Goal: Information Seeking & Learning: Learn about a topic

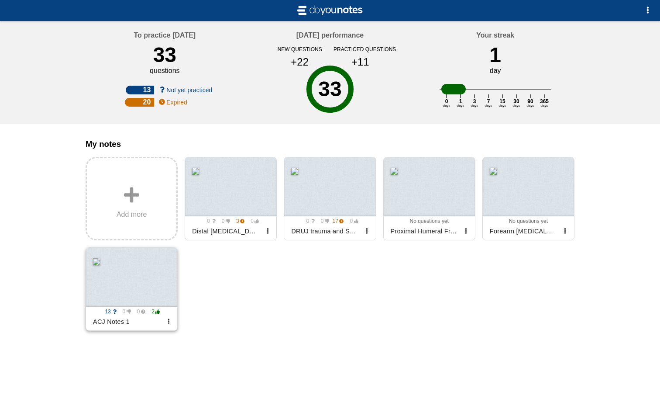
click at [140, 277] on div at bounding box center [131, 277] width 91 height 59
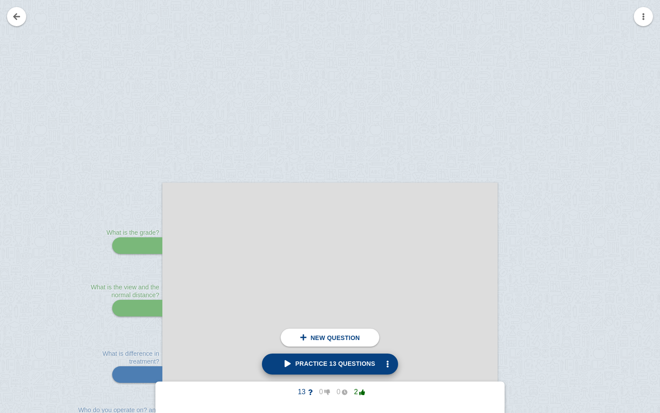
click at [338, 362] on span "Practice 13 questions" at bounding box center [330, 363] width 90 height 7
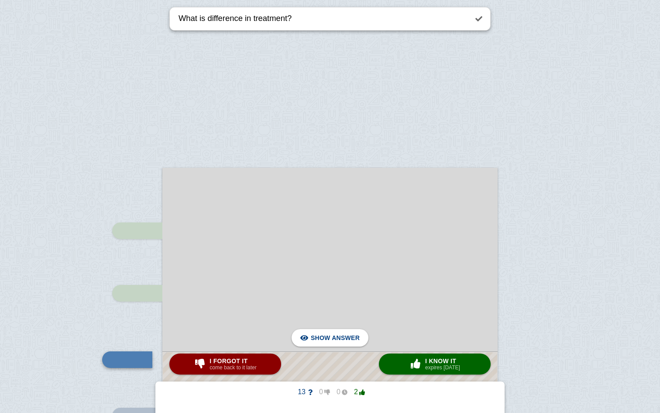
scroll to position [22, 0]
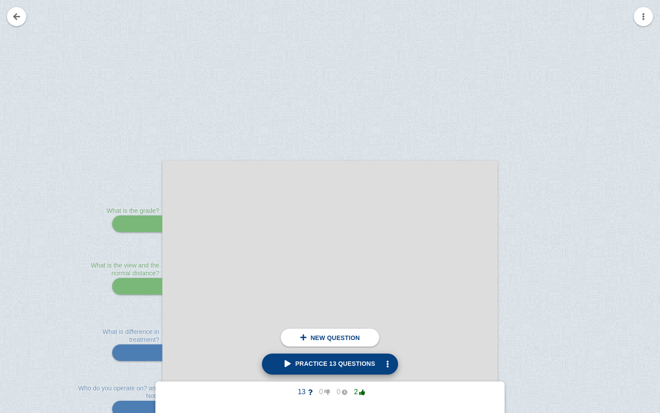
click at [340, 366] on span "Practice 13 questions" at bounding box center [330, 363] width 90 height 7
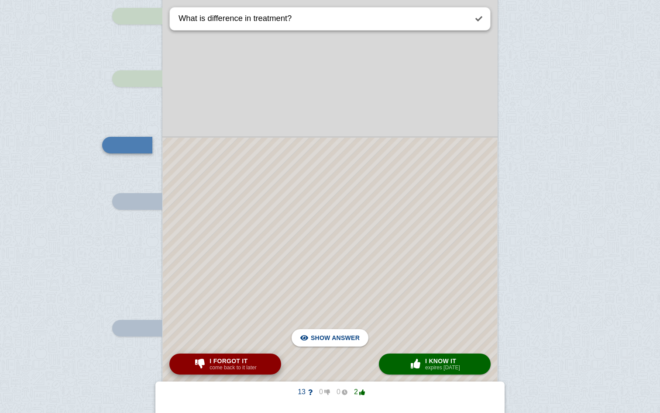
click at [248, 366] on small "come back to it later" at bounding box center [233, 367] width 47 height 6
type textarea "Who do you operate on? and Not?"
checkbox input "true"
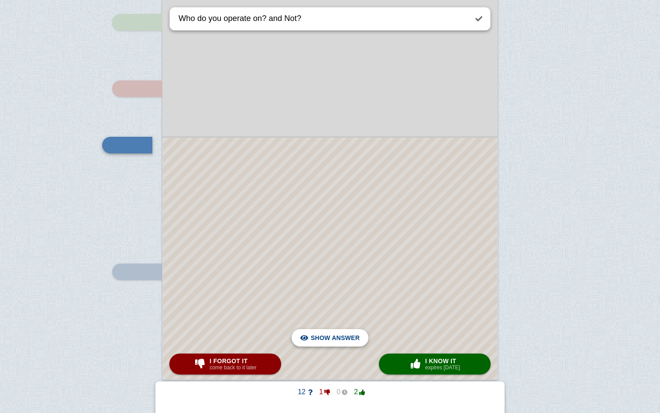
click at [342, 334] on span "Hide answer" at bounding box center [336, 337] width 45 height 19
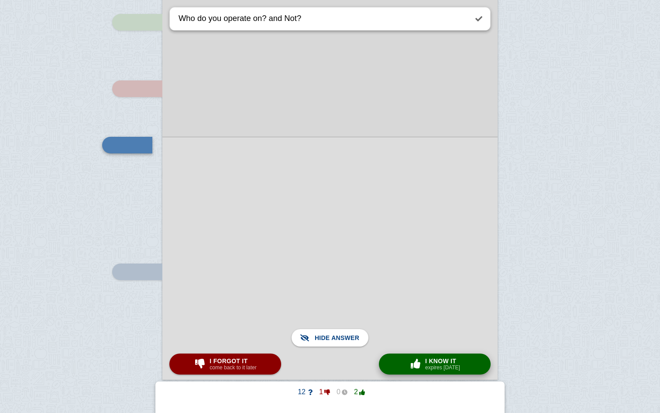
click at [434, 364] on small "expires [DATE]" at bounding box center [442, 367] width 35 height 6
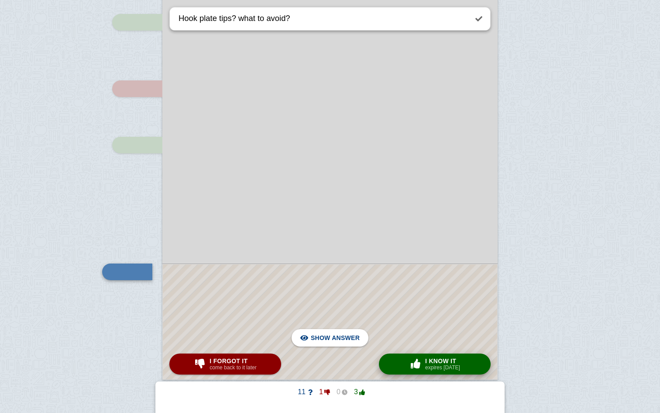
scroll to position [412, 0]
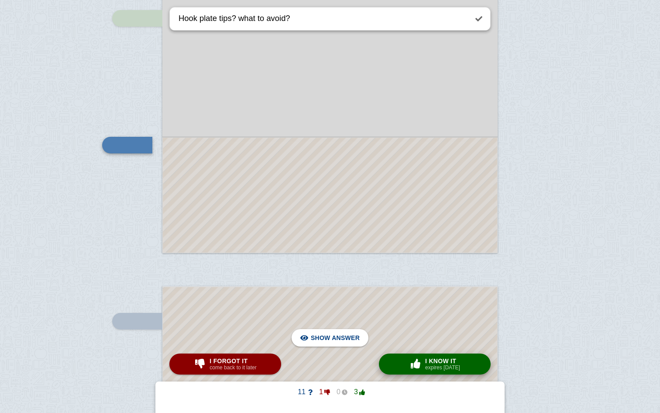
click at [434, 364] on small "expires [DATE]" at bounding box center [442, 367] width 35 height 6
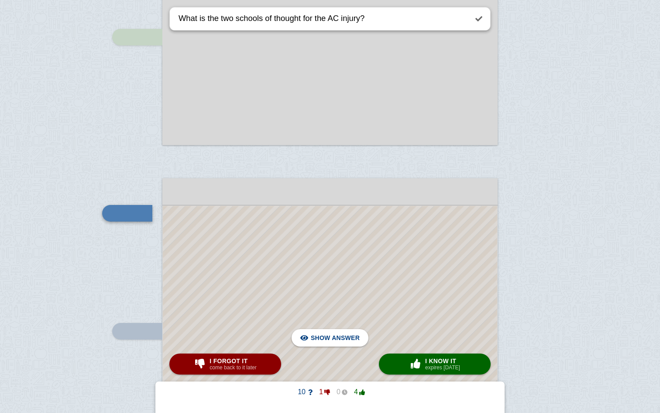
scroll to position [571, 0]
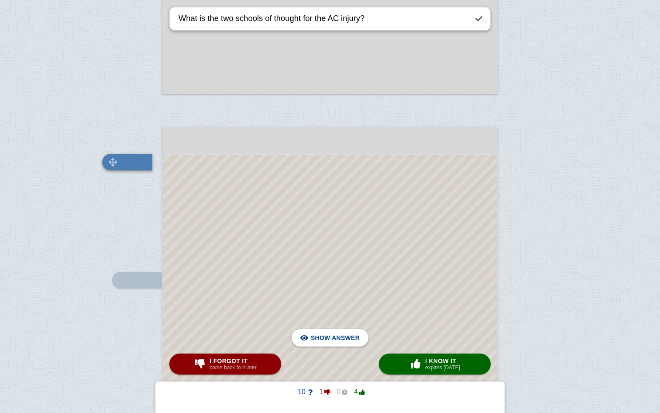
click at [122, 163] on img at bounding box center [113, 162] width 21 height 8
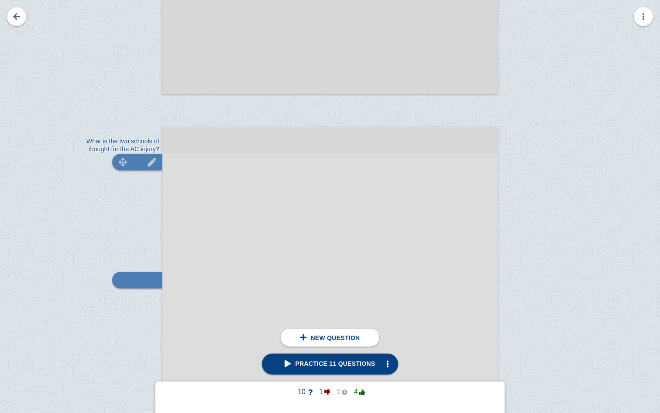
click at [139, 161] on div at bounding box center [137, 162] width 50 height 17
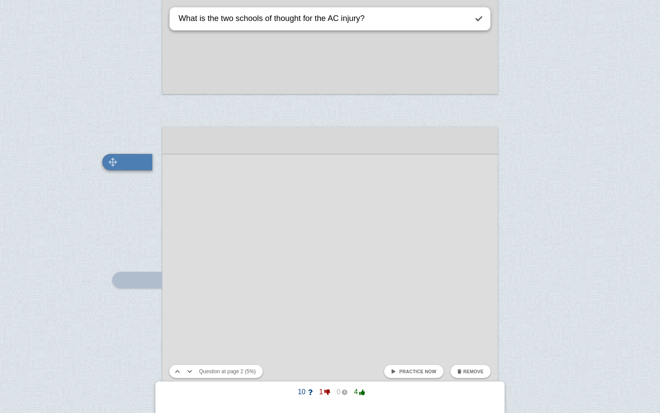
scroll to position [588, 0]
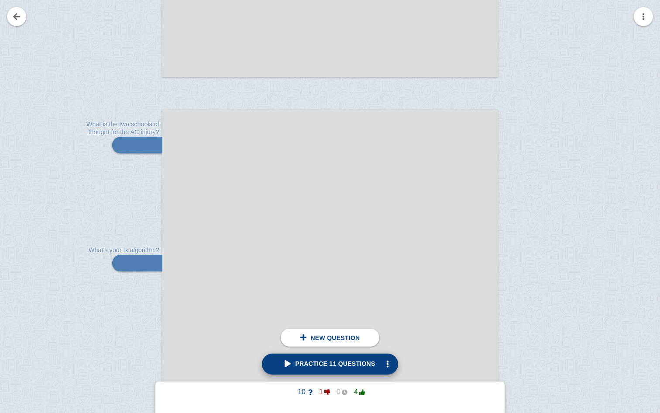
click at [334, 366] on span "Practice 11 questions" at bounding box center [330, 363] width 90 height 7
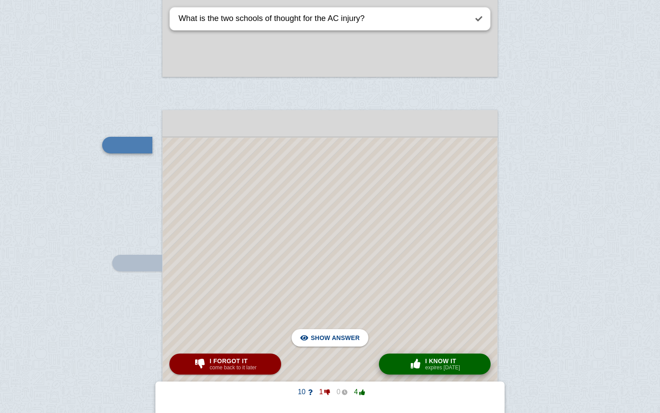
click at [441, 367] on small "expires [DATE]" at bounding box center [442, 367] width 35 height 6
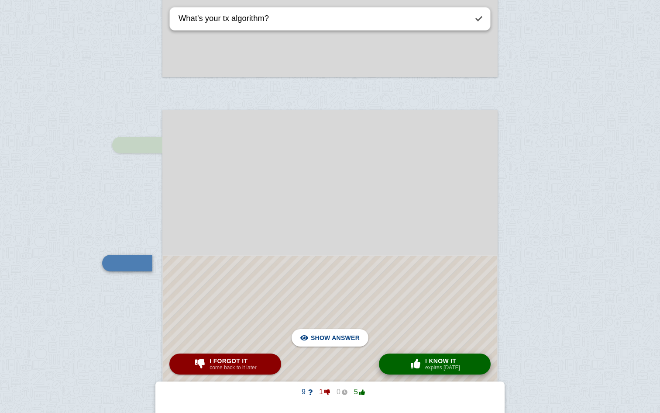
scroll to position [706, 0]
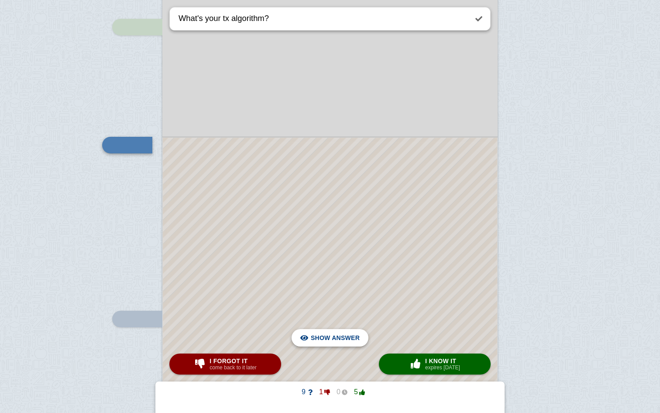
click at [342, 337] on span "Hide answer" at bounding box center [336, 337] width 45 height 19
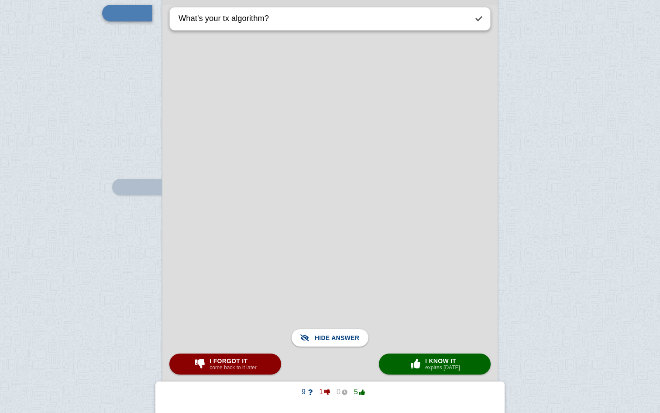
scroll to position [846, 0]
click at [420, 362] on span "button" at bounding box center [416, 363] width 14 height 10
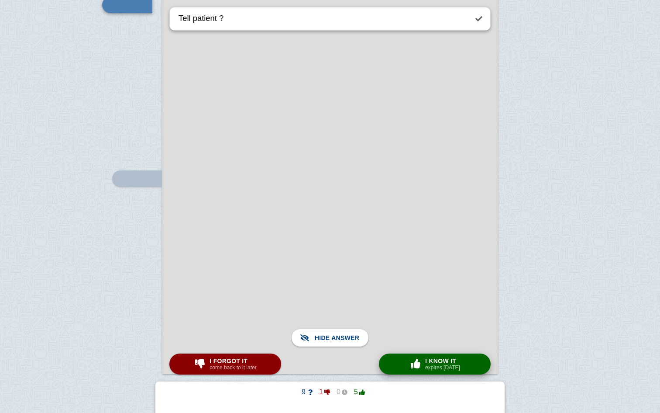
scroll to position [880, 0]
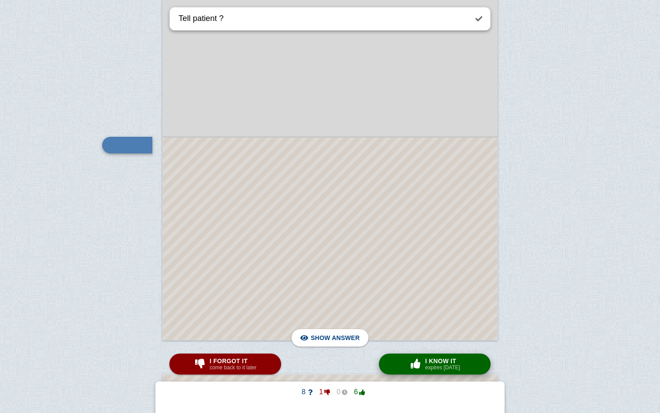
click at [420, 362] on span "button" at bounding box center [416, 363] width 14 height 10
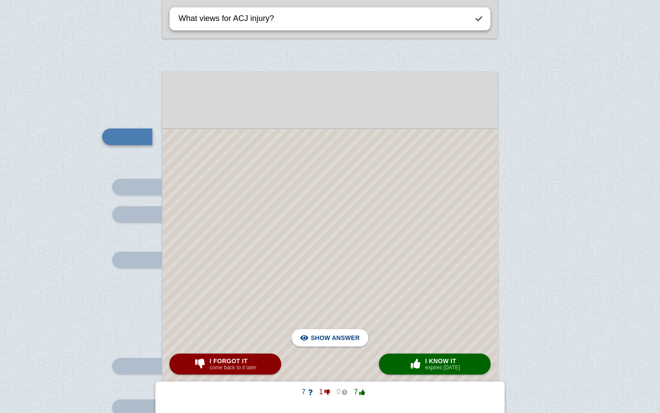
scroll to position [1182, 0]
click at [133, 133] on div at bounding box center [127, 136] width 50 height 17
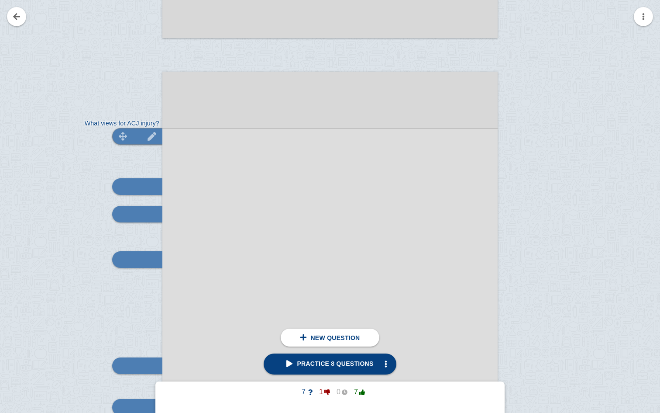
click at [133, 133] on img at bounding box center [123, 136] width 21 height 8
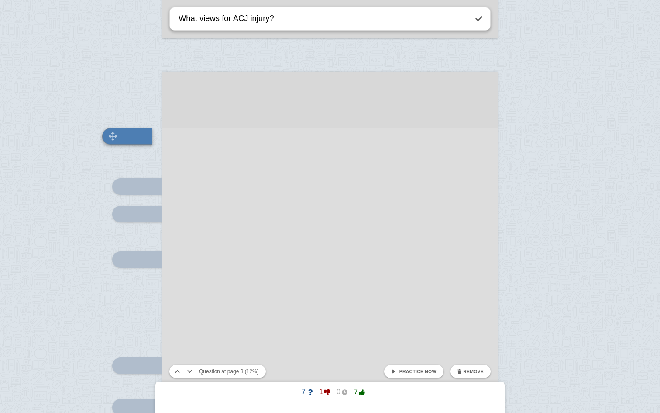
scroll to position [1173, 0]
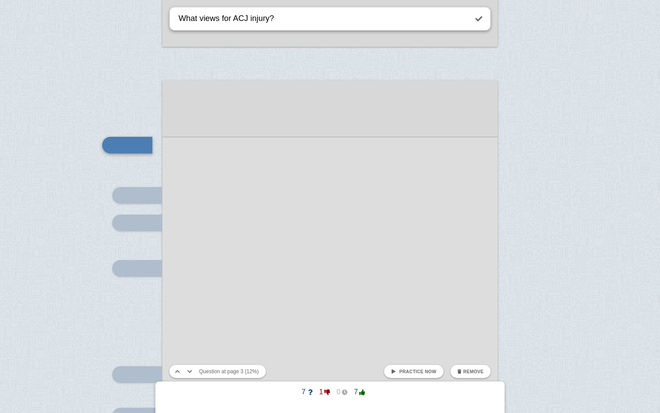
click at [423, 370] on span "Practice now" at bounding box center [417, 370] width 37 height 5
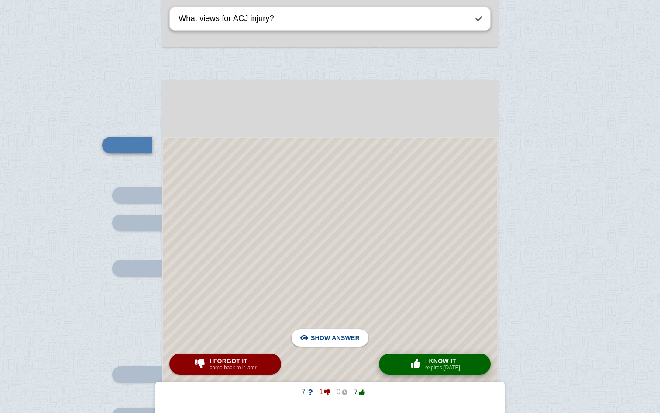
click at [437, 366] on small "expires [DATE]" at bounding box center [442, 367] width 35 height 6
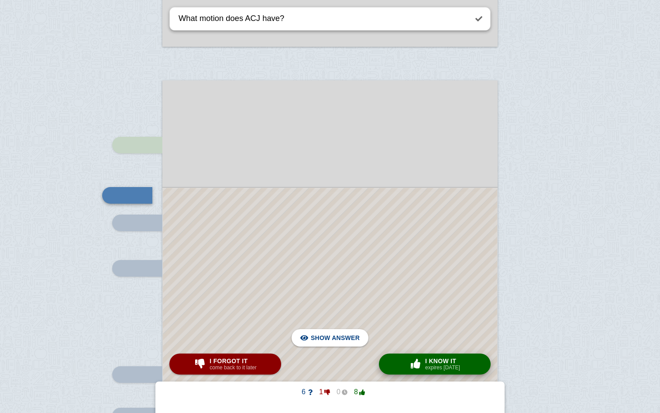
scroll to position [1223, 0]
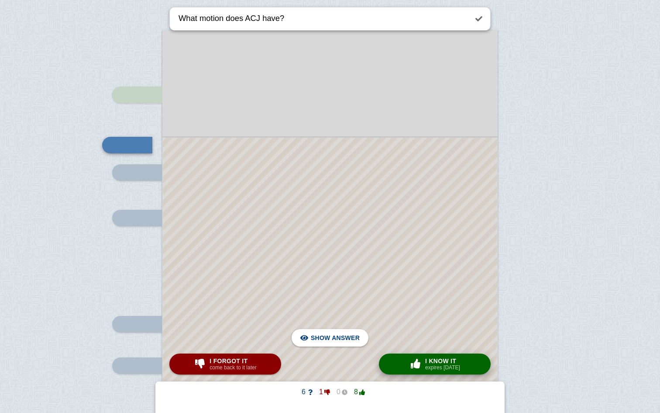
click at [437, 366] on small "expires [DATE]" at bounding box center [442, 367] width 35 height 6
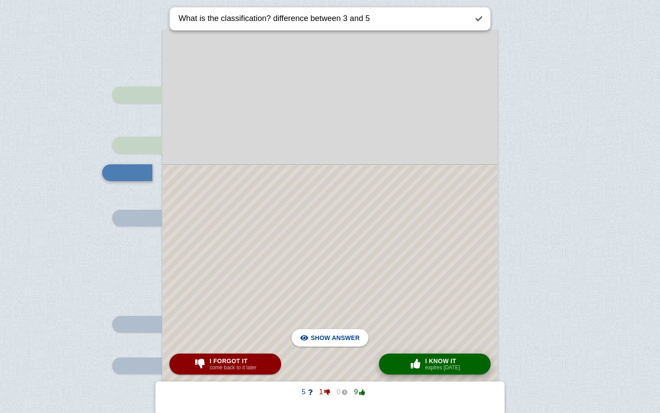
scroll to position [1251, 0]
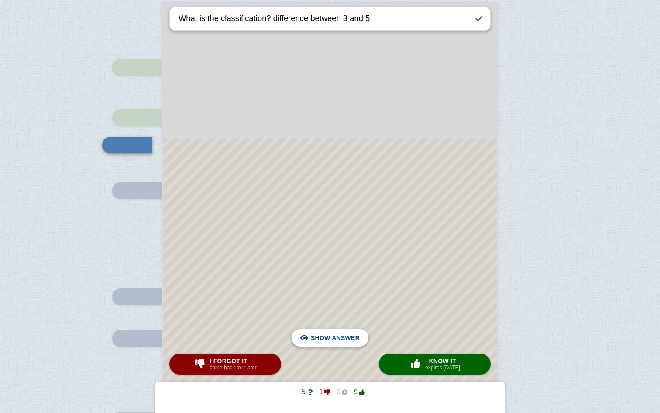
click at [346, 335] on span "Hide answer" at bounding box center [336, 337] width 45 height 19
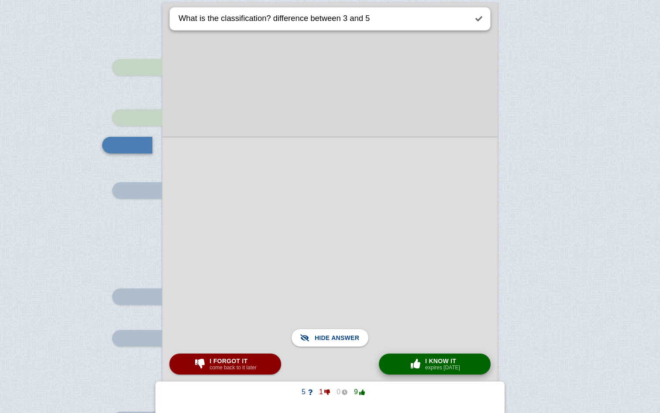
click at [428, 361] on span "I know it" at bounding box center [442, 360] width 35 height 7
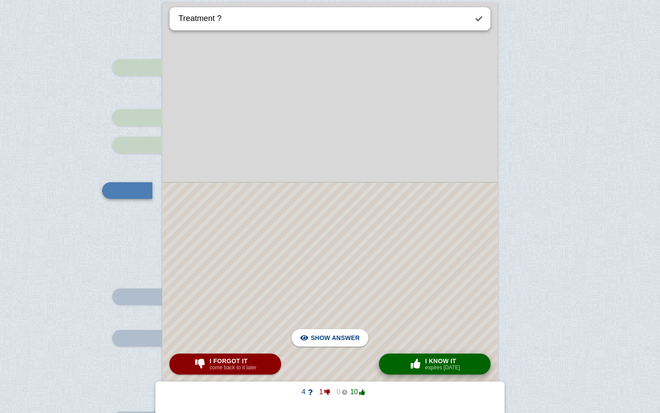
scroll to position [1296, 0]
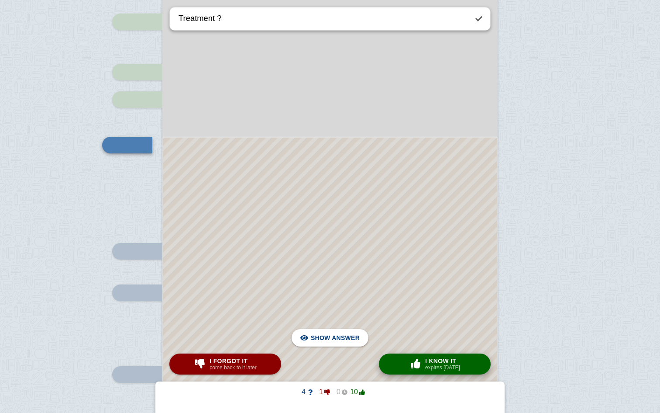
click at [428, 361] on span "I know it" at bounding box center [442, 360] width 35 height 7
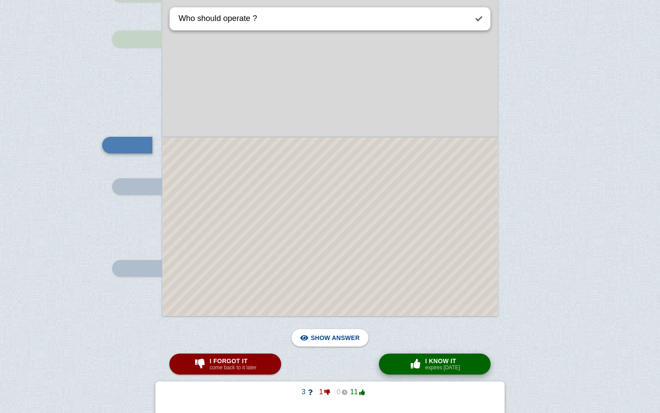
click at [428, 361] on span "I know it" at bounding box center [442, 360] width 35 height 7
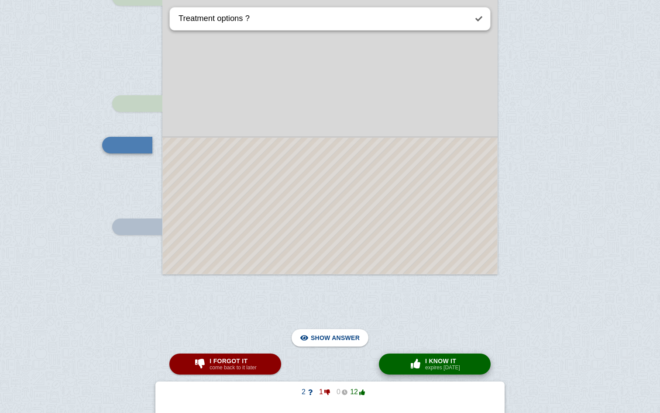
click at [428, 361] on span "I know it" at bounding box center [442, 360] width 35 height 7
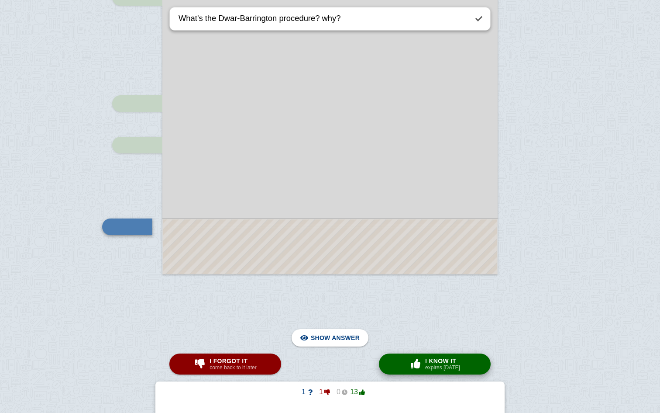
scroll to position [1525, 0]
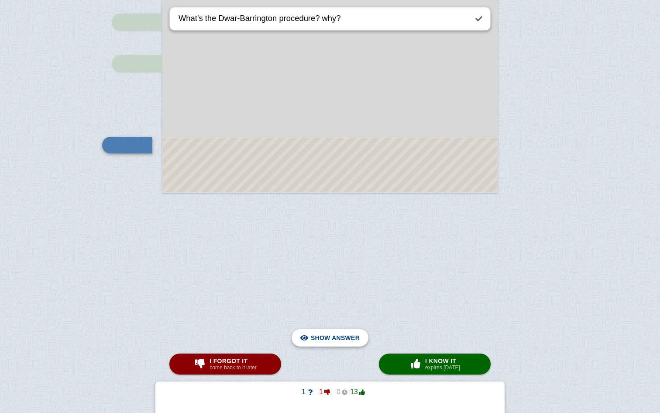
click at [340, 343] on span "Hide answer" at bounding box center [336, 337] width 45 height 19
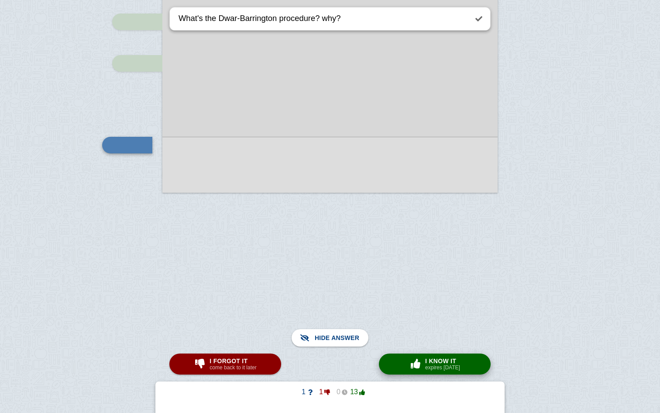
click at [440, 360] on span "I know it" at bounding box center [442, 360] width 35 height 7
type textarea "What is difference in treatment?"
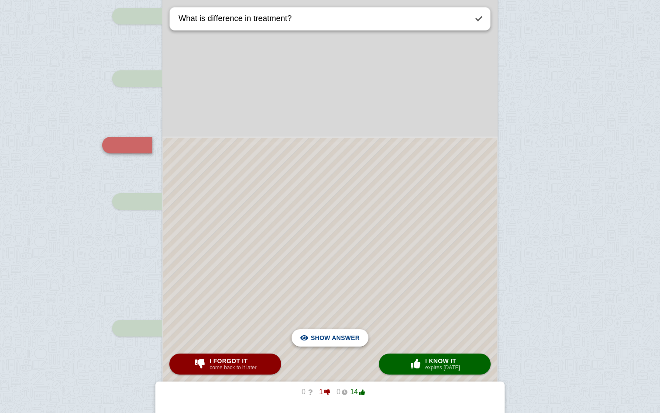
click at [341, 341] on span "Hide answer" at bounding box center [336, 337] width 45 height 19
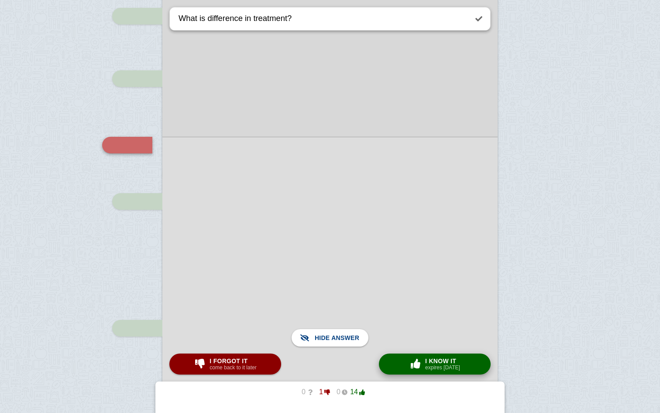
click at [406, 357] on button "× 0 I know it expires [DATE]" at bounding box center [435, 363] width 112 height 21
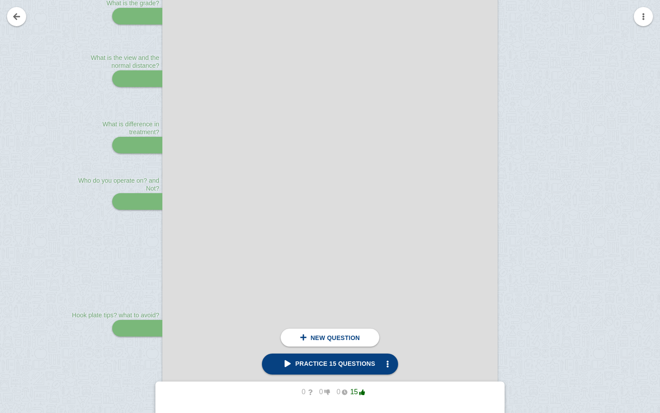
click at [14, 19] on link at bounding box center [16, 16] width 19 height 19
checkbox input "false"
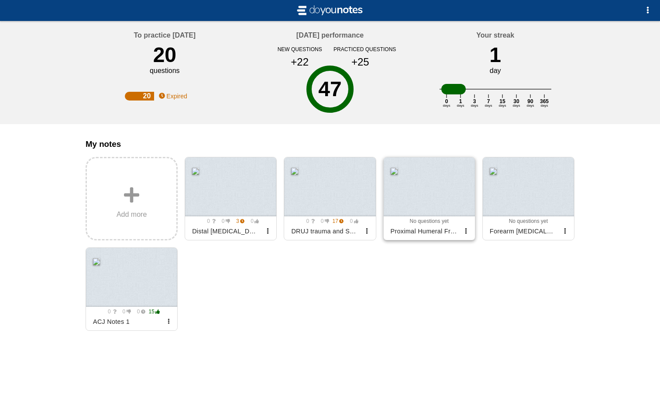
click at [429, 185] on div at bounding box center [429, 186] width 91 height 59
